Goal: Task Accomplishment & Management: Complete application form

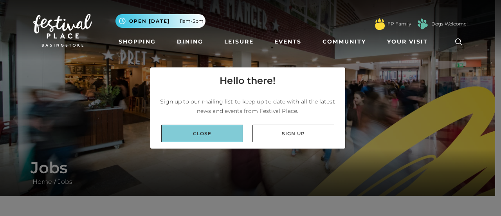
click at [214, 133] on link "Close" at bounding box center [202, 133] width 82 height 18
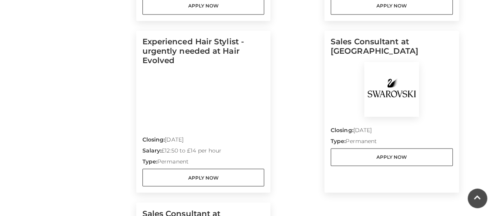
scroll to position [557, 0]
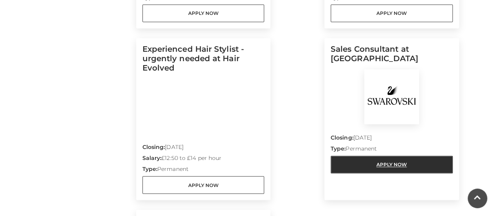
click at [388, 164] on link "Apply Now" at bounding box center [391, 164] width 122 height 18
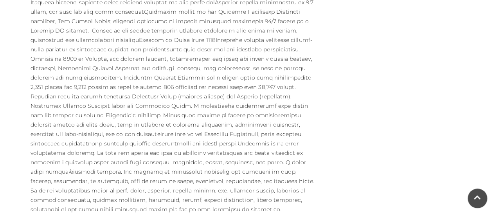
scroll to position [472, 0]
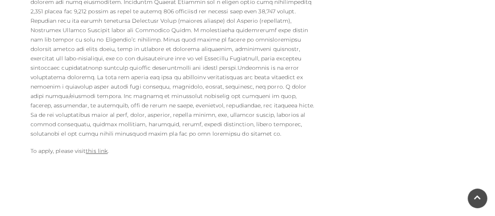
drag, startPoint x: 474, startPoint y: 150, endPoint x: 473, endPoint y: 156, distance: 6.7
click at [95, 147] on link "this link" at bounding box center [97, 150] width 22 height 7
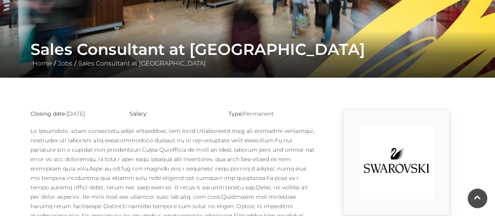
scroll to position [113, 0]
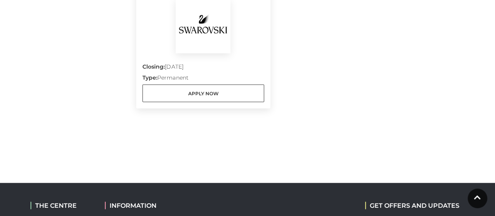
scroll to position [810, 0]
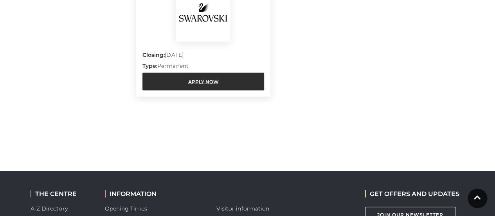
click at [230, 84] on link "Apply Now" at bounding box center [203, 82] width 122 height 18
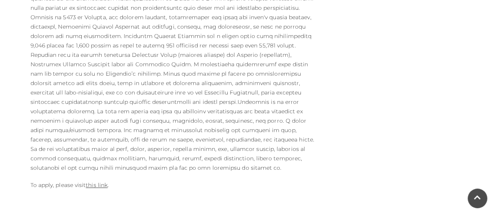
scroll to position [444, 0]
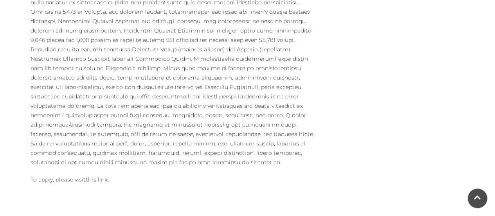
click at [95, 176] on link "this link" at bounding box center [97, 179] width 22 height 7
